Goal: Task Accomplishment & Management: Manage account settings

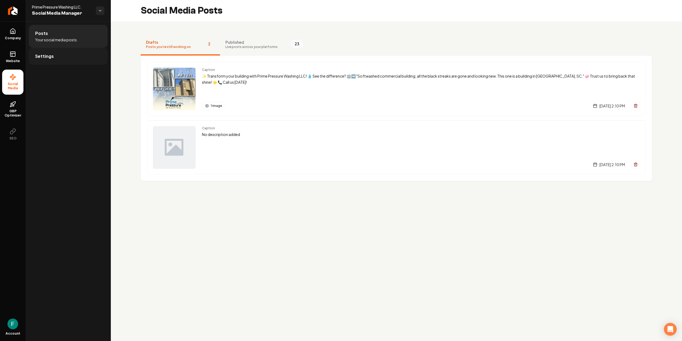
click at [62, 58] on link "Settings" at bounding box center [68, 56] width 79 height 17
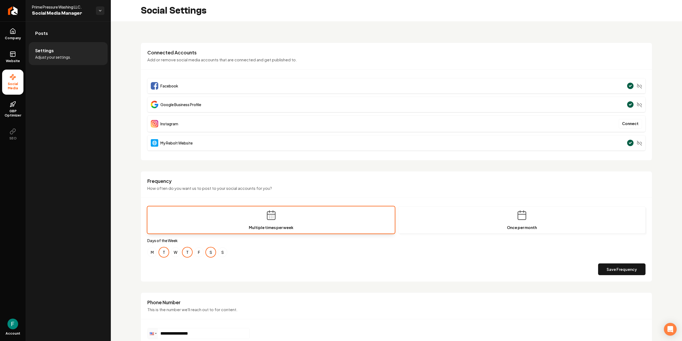
click at [120, 116] on div "**********" at bounding box center [396, 203] width 571 height 364
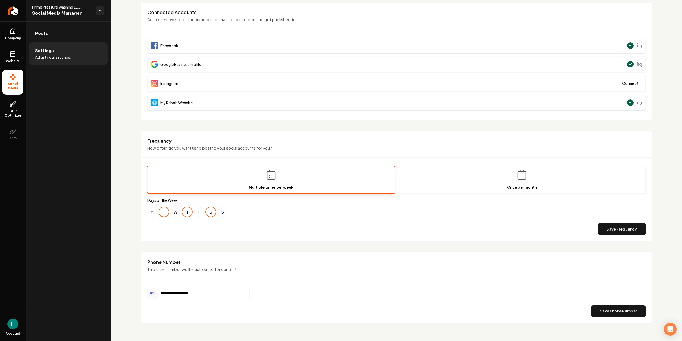
scroll to position [44, 0]
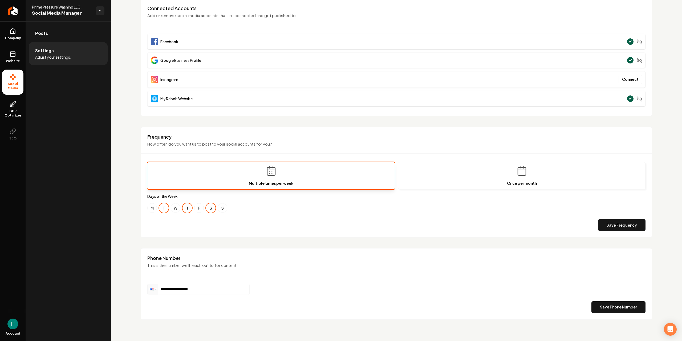
click at [126, 140] on div "**********" at bounding box center [396, 159] width 571 height 364
click at [144, 233] on div "Frequency How often do you want us to post to your social accounts for you? Mul…" at bounding box center [396, 182] width 511 height 111
click at [56, 38] on link "Posts" at bounding box center [68, 33] width 79 height 17
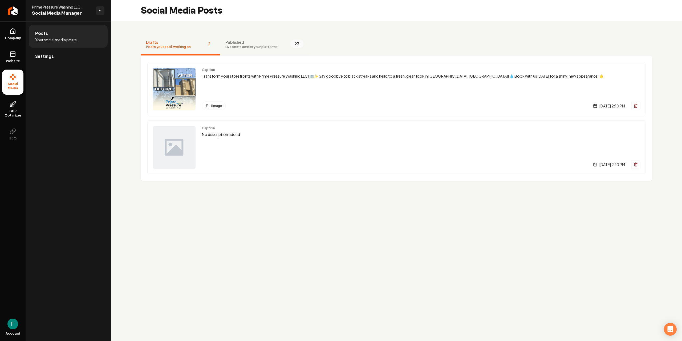
click at [250, 46] on span "Live posts across your platforms" at bounding box center [251, 47] width 52 height 4
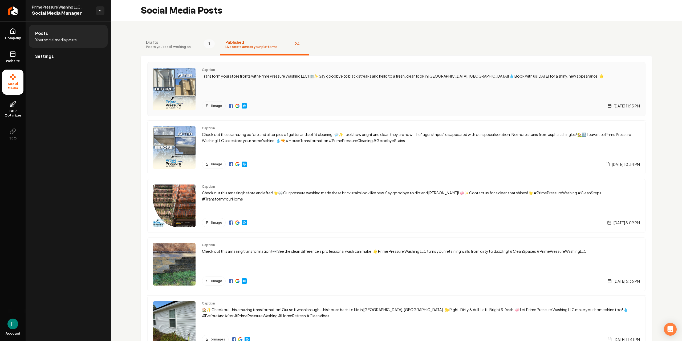
click at [237, 105] on img "Main content area" at bounding box center [237, 106] width 4 height 4
click at [102, 11] on html "Company Website Social Media GBP Optimizer SEO Account Prime Pressure Washing L…" at bounding box center [341, 170] width 682 height 341
click at [132, 56] on html "Company Website Social Media GBP Optimizer SEO Account Prime Pressure Washing L…" at bounding box center [341, 170] width 682 height 341
click at [176, 44] on span "Drafts" at bounding box center [168, 41] width 45 height 5
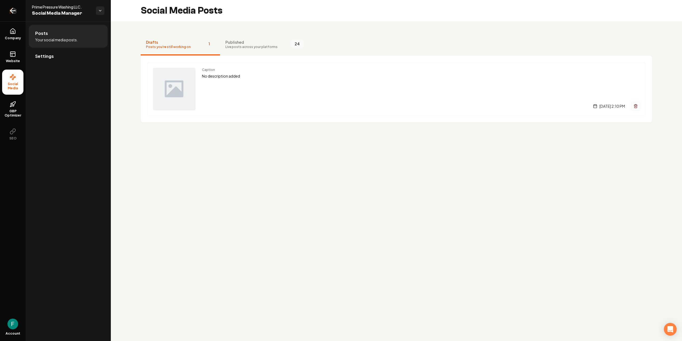
click at [20, 14] on link "Return to dashboard" at bounding box center [13, 10] width 26 height 21
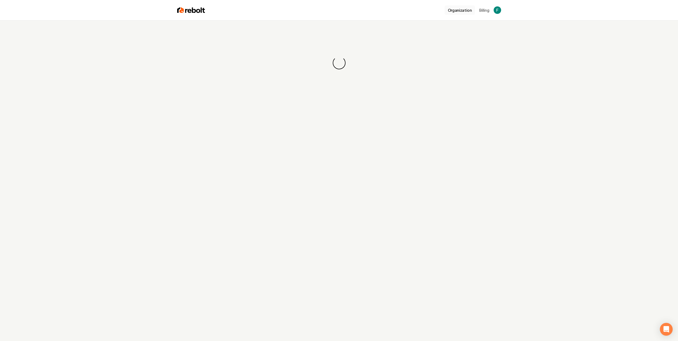
click at [454, 13] on button "Organization" at bounding box center [460, 10] width 30 height 10
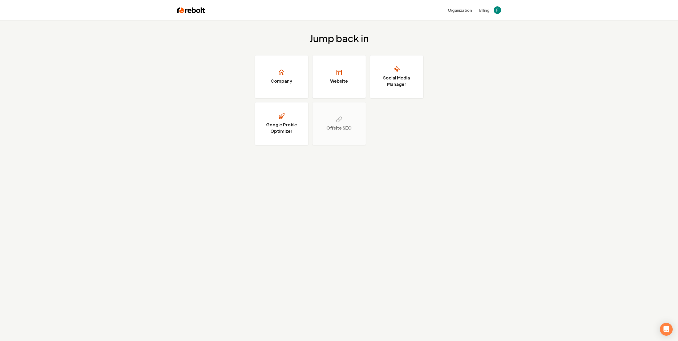
click at [198, 14] on div "Organization Billing" at bounding box center [339, 10] width 341 height 20
click at [195, 11] on img at bounding box center [191, 9] width 28 height 7
click at [365, 76] on link "Website" at bounding box center [338, 76] width 53 height 43
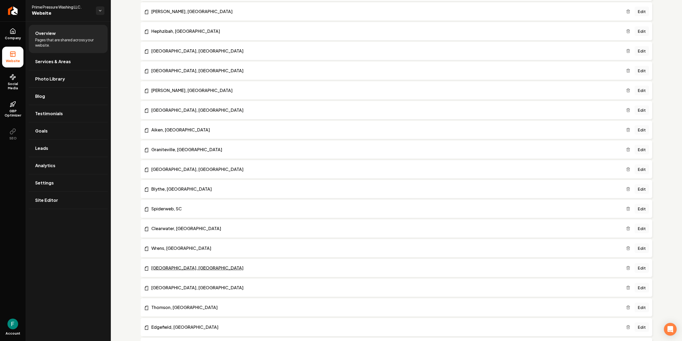
scroll to position [393, 0]
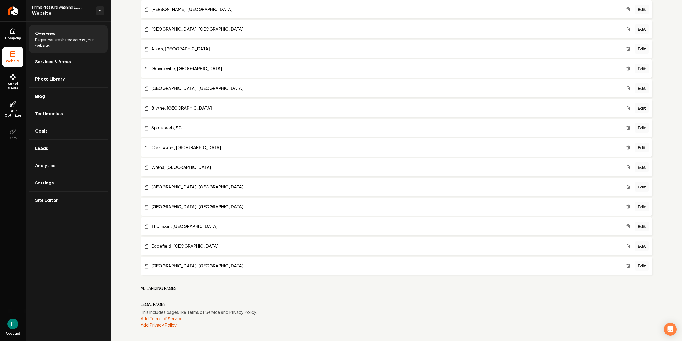
click at [635, 263] on link "Edit" at bounding box center [642, 266] width 14 height 10
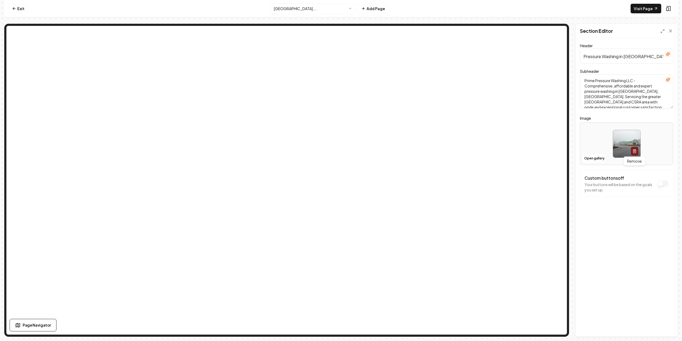
click at [633, 151] on icon "button" at bounding box center [634, 151] width 4 height 4
click at [600, 158] on button "Open gallery" at bounding box center [594, 158] width 24 height 9
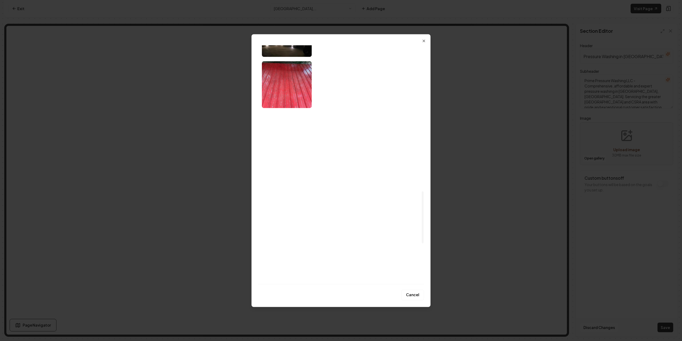
scroll to position [799, 0]
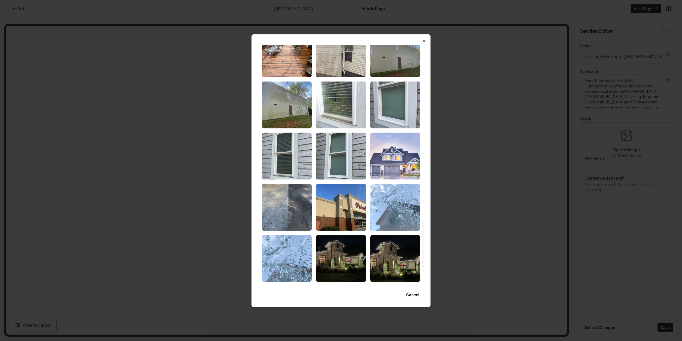
click at [387, 159] on img "Select image image_673945b0e375273f60b05b68.webp" at bounding box center [395, 155] width 50 height 47
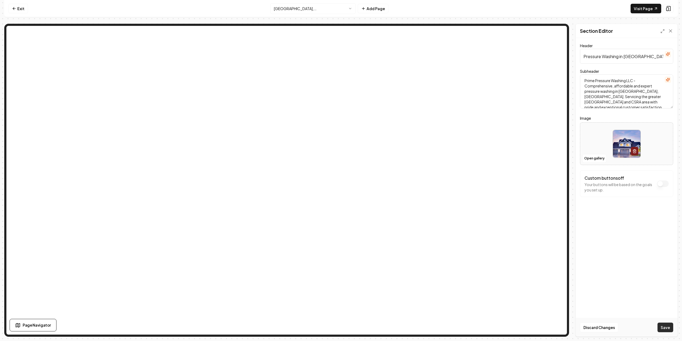
click at [664, 324] on button "Save" at bounding box center [665, 327] width 16 height 10
click at [330, 6] on html "Computer Required This feature is only available on a computer. Please switch t…" at bounding box center [341, 170] width 682 height 341
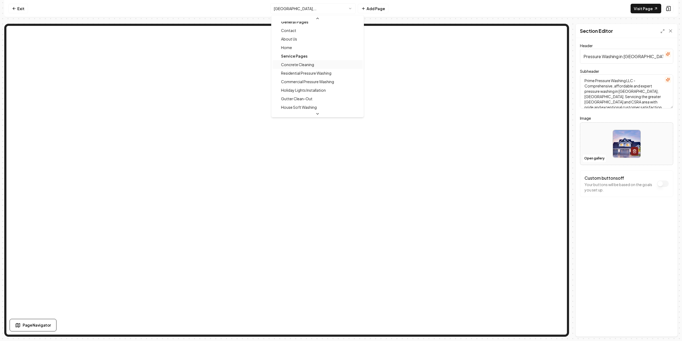
scroll to position [0, 0]
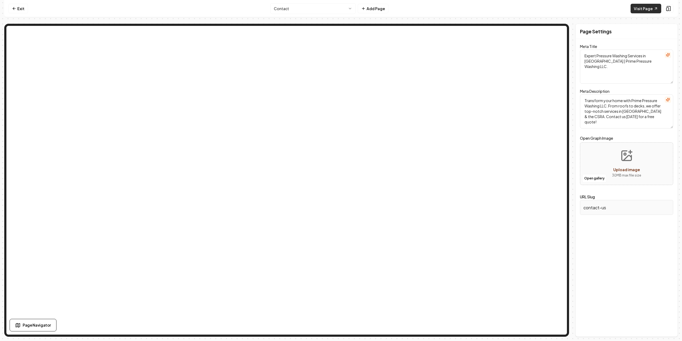
click at [645, 10] on link "Visit Page" at bounding box center [646, 9] width 31 height 10
click at [638, 10] on link "Visit Page" at bounding box center [646, 9] width 31 height 10
click at [6, 4] on nav "Exit Contact Add Page Visit Page" at bounding box center [340, 8] width 673 height 17
click at [12, 8] on link "Exit" at bounding box center [18, 9] width 19 height 10
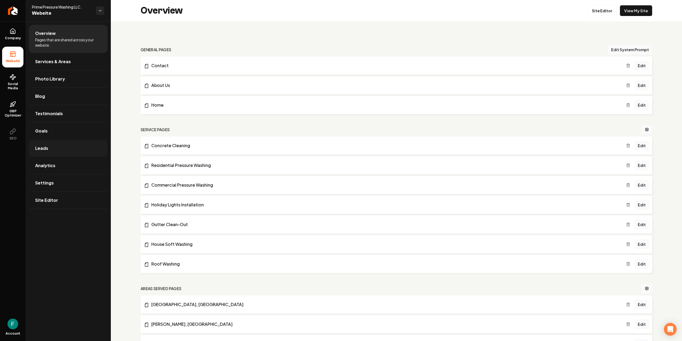
click at [44, 154] on link "Leads" at bounding box center [68, 148] width 79 height 17
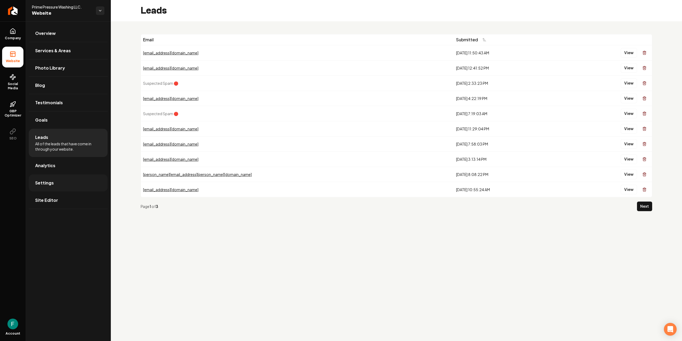
click at [75, 180] on link "Settings" at bounding box center [68, 182] width 79 height 17
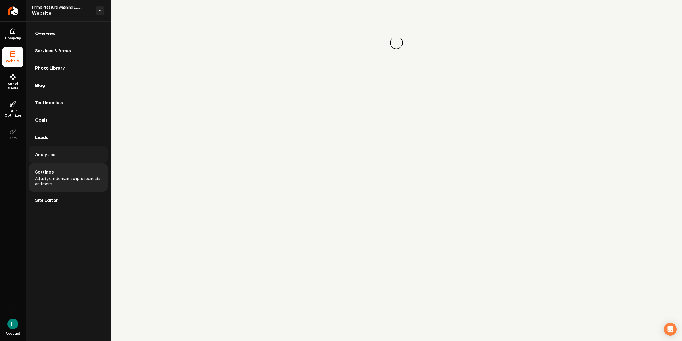
click at [80, 155] on link "Analytics" at bounding box center [68, 154] width 79 height 17
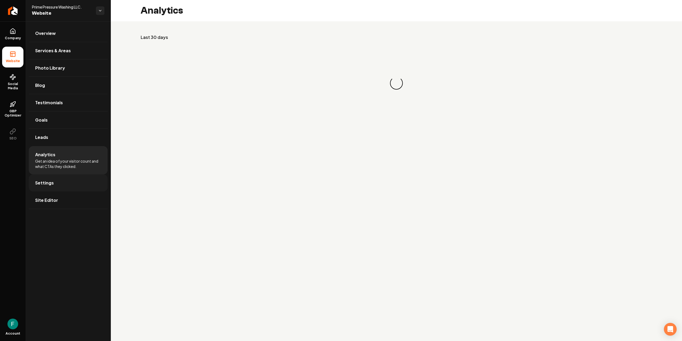
click at [72, 175] on link "Settings" at bounding box center [68, 182] width 79 height 17
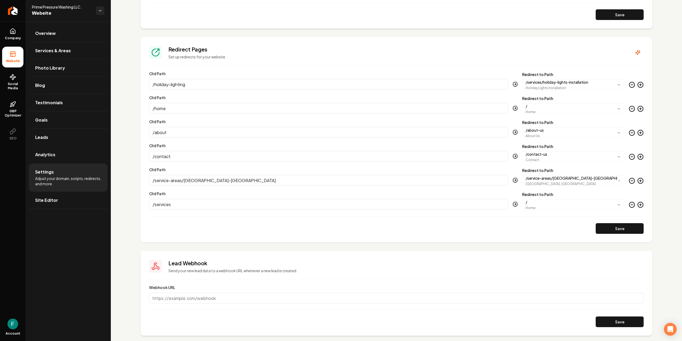
scroll to position [433, 0]
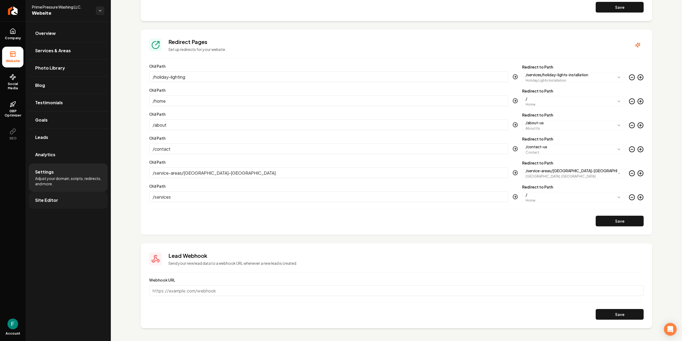
drag, startPoint x: 44, startPoint y: 189, endPoint x: 44, endPoint y: 201, distance: 11.7
click at [44, 194] on ul "Overview Services & Areas Photo Library Blog Testimonials Goals Leads Analytics…" at bounding box center [68, 116] width 85 height 191
click at [45, 202] on span "Site Editor" at bounding box center [46, 200] width 23 height 6
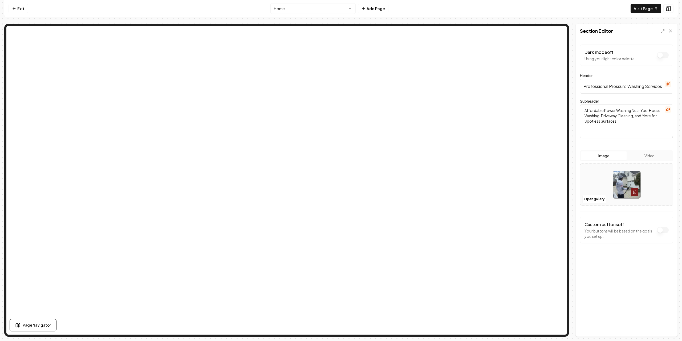
scroll to position [0, 46]
drag, startPoint x: 604, startPoint y: 88, endPoint x: 680, endPoint y: 91, distance: 76.2
click at [680, 91] on div "Computer Required This feature is only available on a computer. Please switch t…" at bounding box center [341, 170] width 682 height 341
click at [630, 100] on div "Subheader Affordable Power Washing Near You: House Washing, Driveway Cleaning, …" at bounding box center [626, 118] width 93 height 40
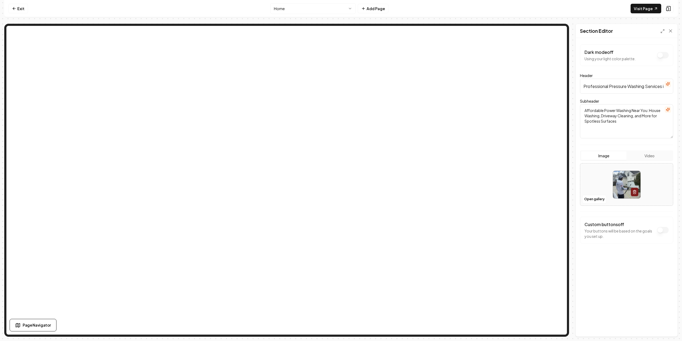
click at [660, 56] on button "Dark mode off" at bounding box center [663, 55] width 12 height 6
click at [665, 325] on button "Save" at bounding box center [665, 327] width 16 height 10
click at [662, 58] on button "Dark mode on" at bounding box center [663, 55] width 12 height 6
click at [667, 326] on button "Save" at bounding box center [665, 327] width 16 height 10
click at [668, 8] on icon at bounding box center [668, 8] width 5 height 5
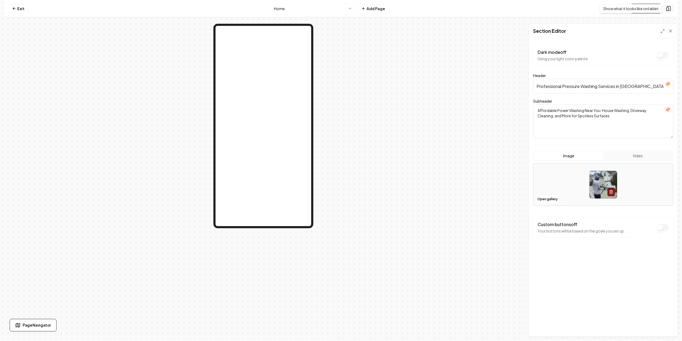
click at [667, 10] on icon at bounding box center [668, 8] width 5 height 5
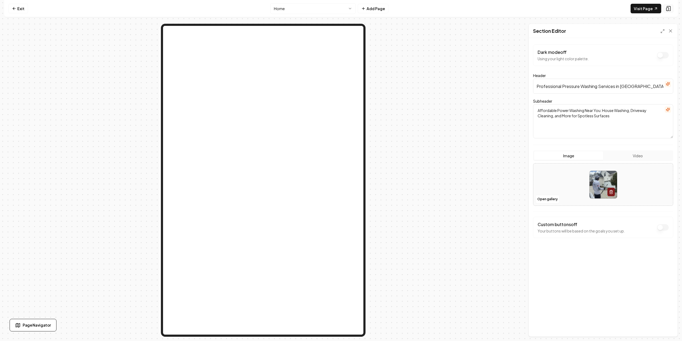
click at [665, 11] on button at bounding box center [668, 8] width 10 height 9
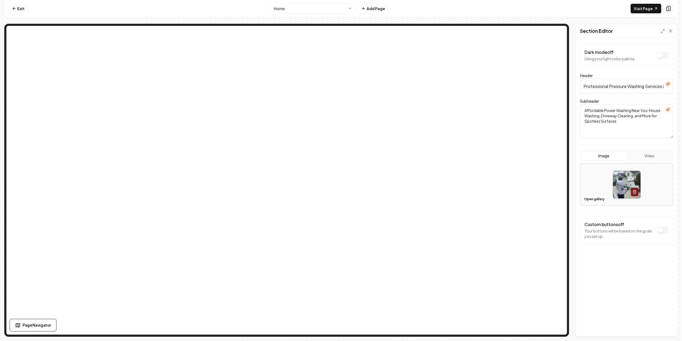
click at [668, 10] on icon at bounding box center [668, 8] width 5 height 5
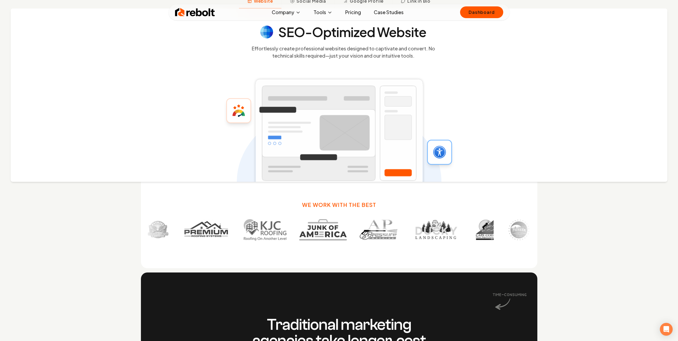
scroll to position [426, 0]
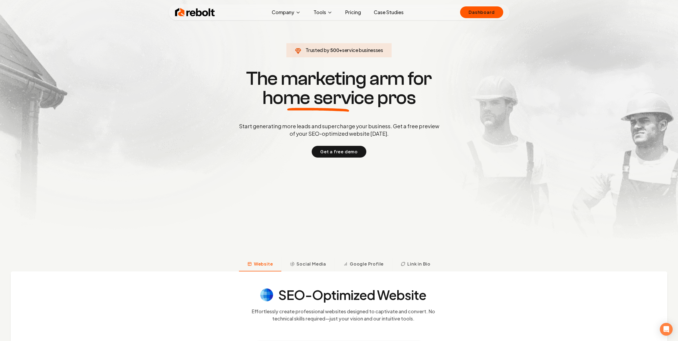
scroll to position [0, 0]
